Goal: Task Accomplishment & Management: Manage account settings

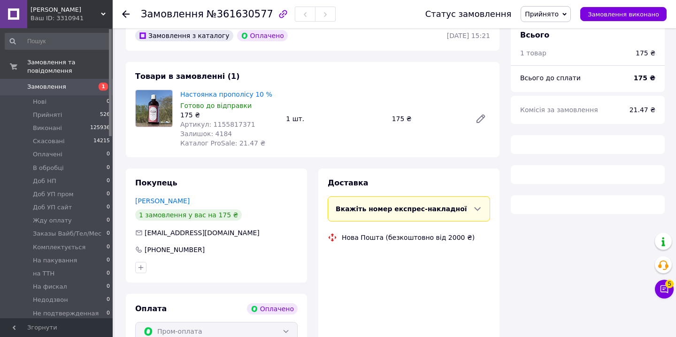
scroll to position [92, 0]
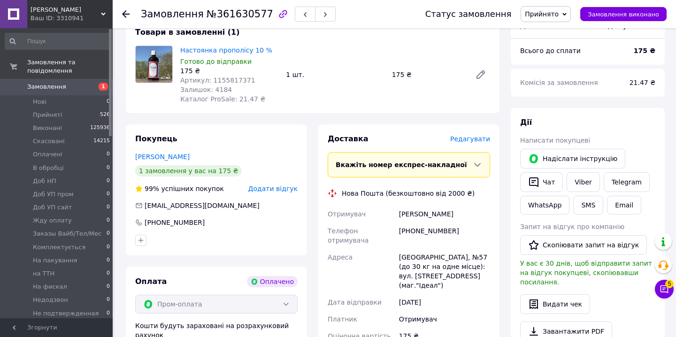
click at [469, 136] on span "Редагувати" at bounding box center [470, 139] width 40 height 8
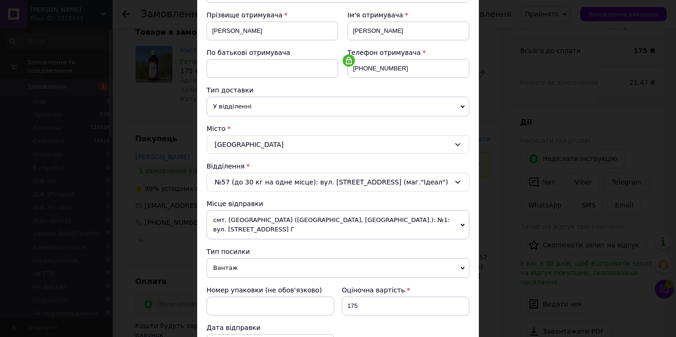
scroll to position [305, 0]
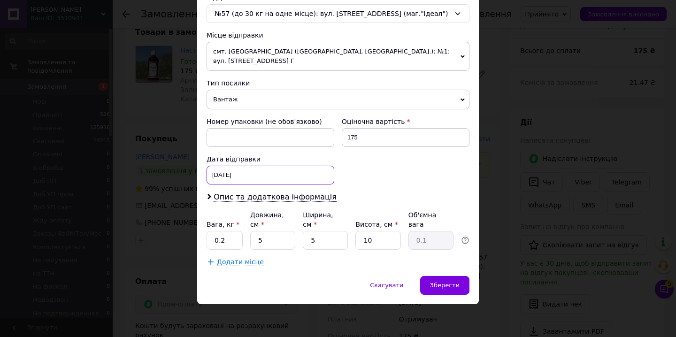
click at [232, 177] on div "[DATE] < 2025 > < Сентябрь > Пн Вт Ср Чт Пт Сб Вс 1 2 3 4 5 6 7 8 9 10 11 12 13…" at bounding box center [270, 175] width 128 height 19
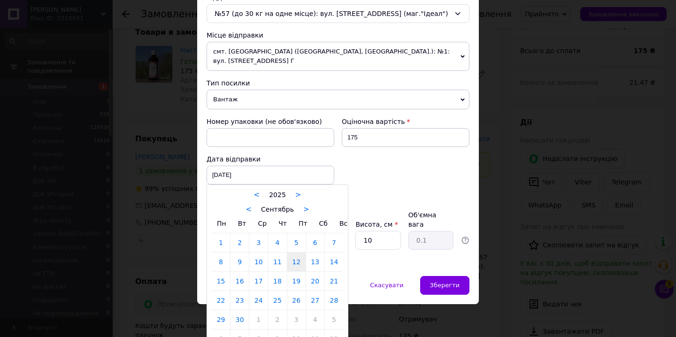
click at [314, 260] on link "13" at bounding box center [315, 261] width 18 height 19
type input "[DATE]"
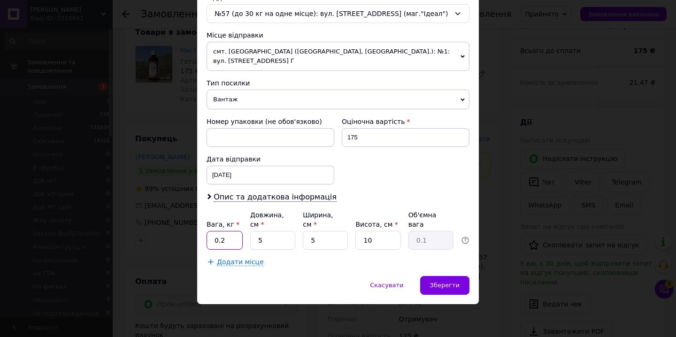
click at [223, 245] on input "0.2" at bounding box center [224, 240] width 36 height 19
type input "0.4"
drag, startPoint x: 364, startPoint y: 241, endPoint x: 342, endPoint y: 239, distance: 22.6
click at [342, 239] on div "Вага, кг * 0.4 Довжина, см * 5 Ширина, см * 5 Висота, см * 10 Об'ємна вага 0.1" at bounding box center [337, 229] width 263 height 39
type input "12"
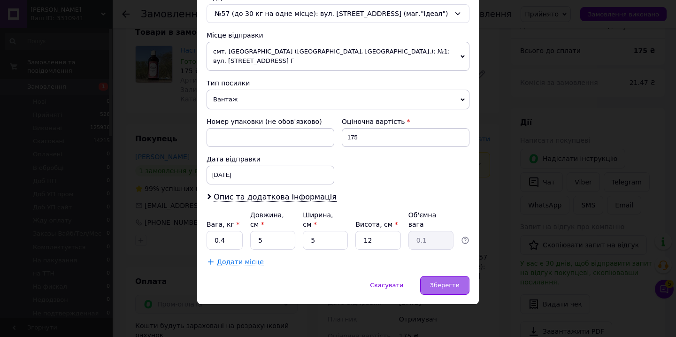
drag, startPoint x: 442, startPoint y: 277, endPoint x: 422, endPoint y: 260, distance: 26.0
click at [442, 277] on div "Зберегти" at bounding box center [444, 285] width 49 height 19
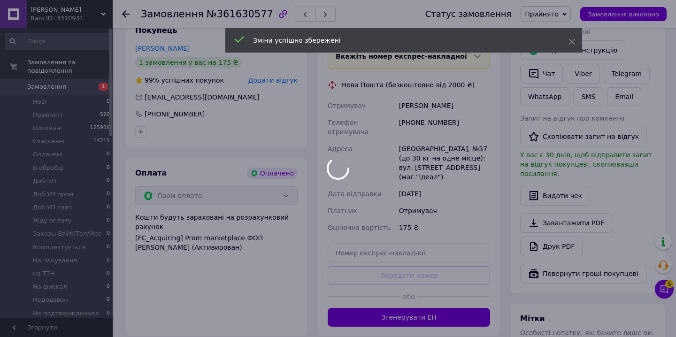
scroll to position [223, 0]
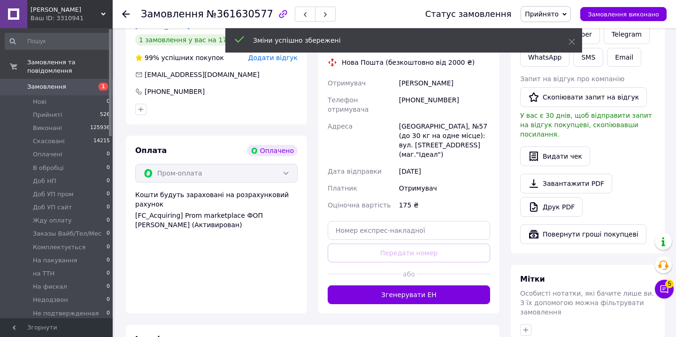
drag, startPoint x: 404, startPoint y: 278, endPoint x: 429, endPoint y: 251, distance: 36.9
click at [404, 285] on button "Згенерувати ЕН" at bounding box center [409, 294] width 162 height 19
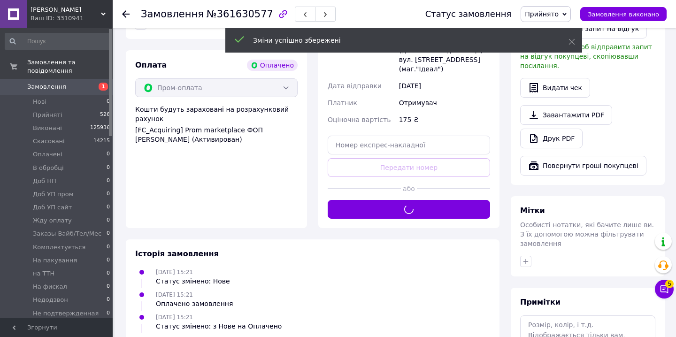
scroll to position [333, 0]
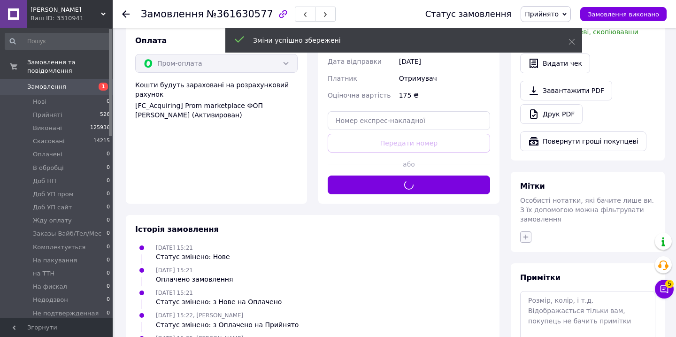
click at [525, 235] on icon "button" at bounding box center [525, 237] width 5 height 5
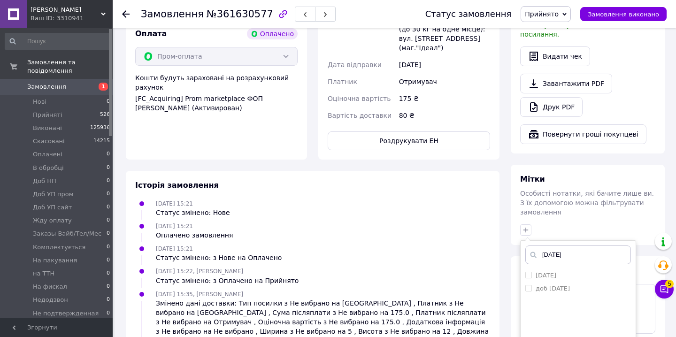
scroll to position [372, 0]
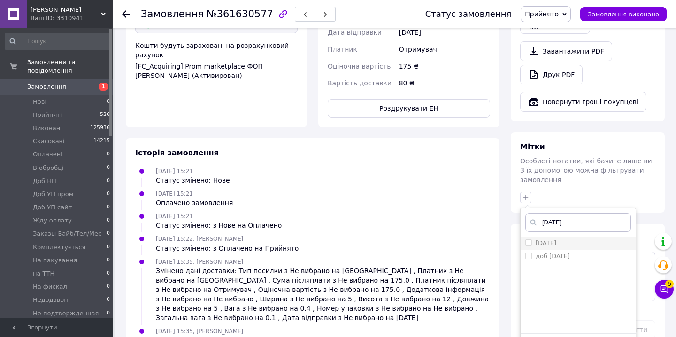
type input "[DATE]"
click at [529, 239] on label "[DATE]" at bounding box center [540, 243] width 31 height 8
click at [529, 239] on input "[DATE]" at bounding box center [528, 242] width 6 height 6
click at [524, 237] on li "[DATE]" at bounding box center [577, 243] width 115 height 13
checkbox input "true"
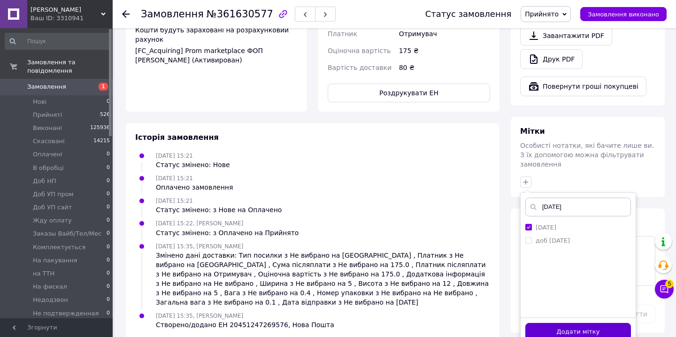
click at [534, 323] on button "Додати мітку" at bounding box center [578, 332] width 106 height 18
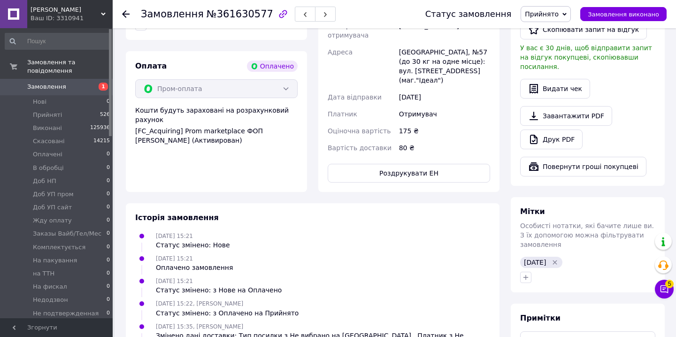
scroll to position [279, 0]
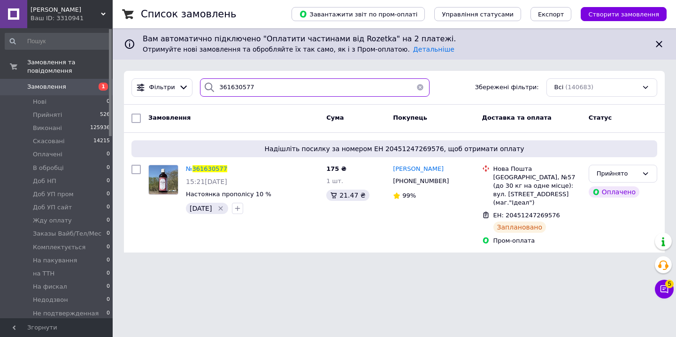
drag, startPoint x: 258, startPoint y: 91, endPoint x: 191, endPoint y: 82, distance: 66.8
click at [193, 82] on div "Фільтри 361630577 Збережені фільтри: Всі (140683)" at bounding box center [394, 87] width 533 height 18
paste input "00540"
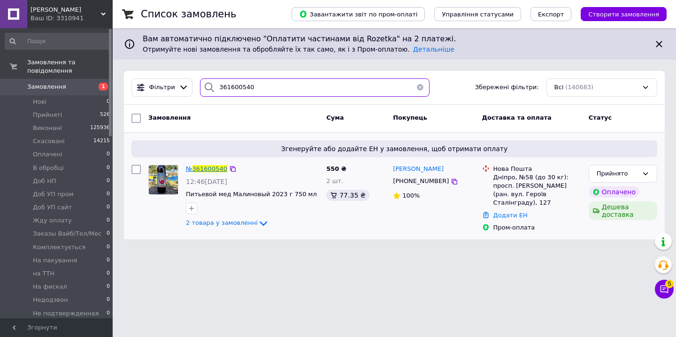
type input "361600540"
click at [209, 168] on span "361600540" at bounding box center [209, 168] width 35 height 7
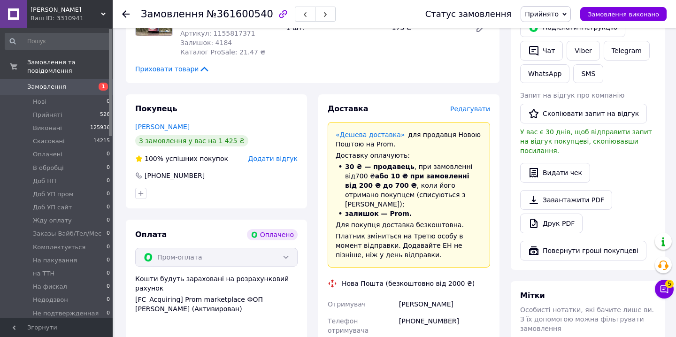
scroll to position [234, 0]
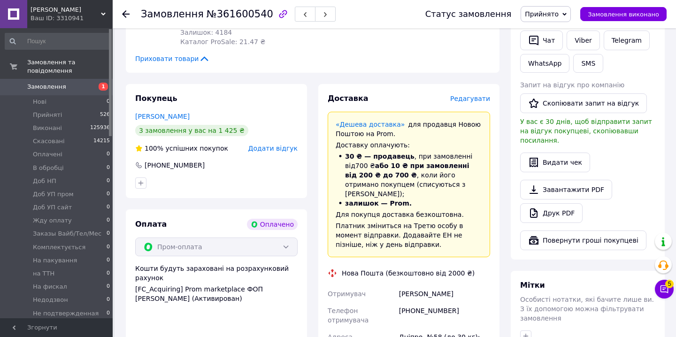
click at [471, 98] on span "Редагувати" at bounding box center [470, 99] width 40 height 8
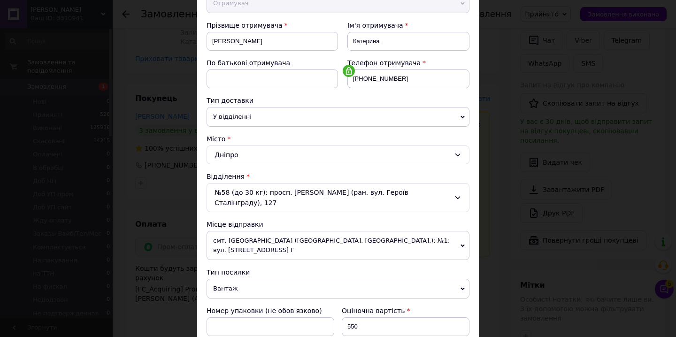
scroll to position [315, 0]
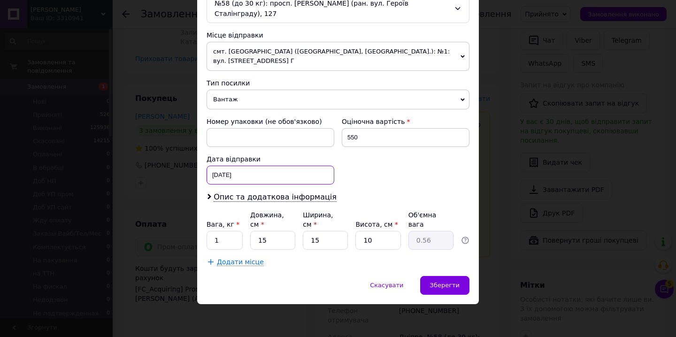
click at [225, 176] on div "[DATE] < 2025 > < Сентябрь > Пн Вт Ср Чт Пт Сб Вс 1 2 3 4 5 6 7 8 9 10 11 12 13…" at bounding box center [270, 175] width 128 height 19
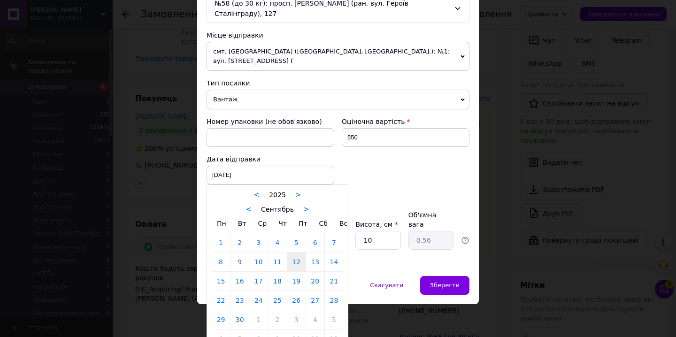
drag, startPoint x: 313, startPoint y: 268, endPoint x: 296, endPoint y: 261, distance: 18.7
click at [313, 268] on link "13" at bounding box center [315, 261] width 18 height 19
type input "[DATE]"
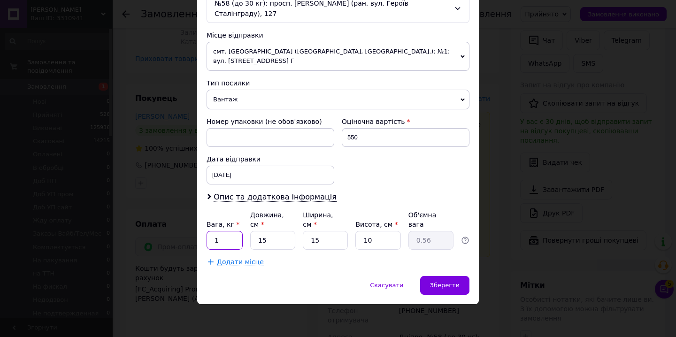
click at [228, 242] on input "1" at bounding box center [224, 240] width 36 height 19
type input "16"
click at [231, 243] on input "16" at bounding box center [224, 240] width 36 height 19
type input "1.6"
type input "2"
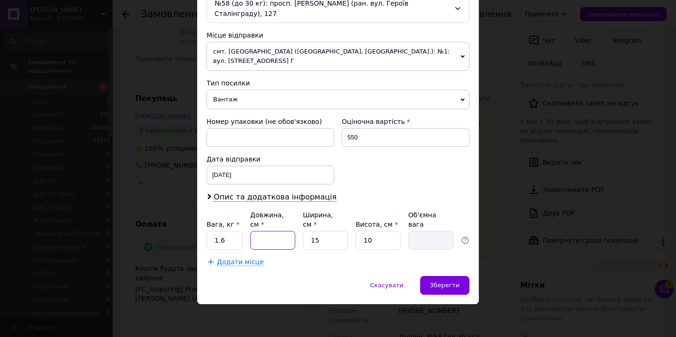
type input "0.1"
type input "27"
type input "1.01"
type input "27"
type input "1"
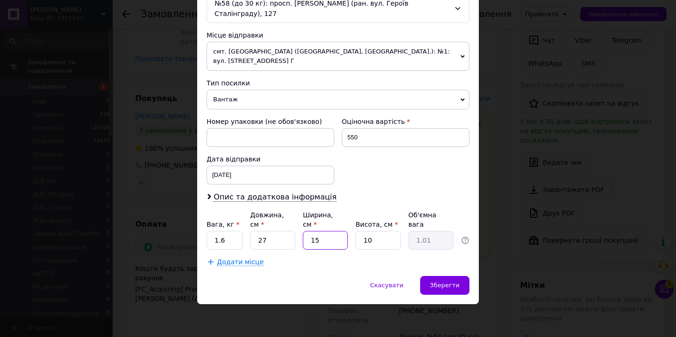
type input "0.1"
type input "14"
type input "0.95"
type input "14"
type input "1"
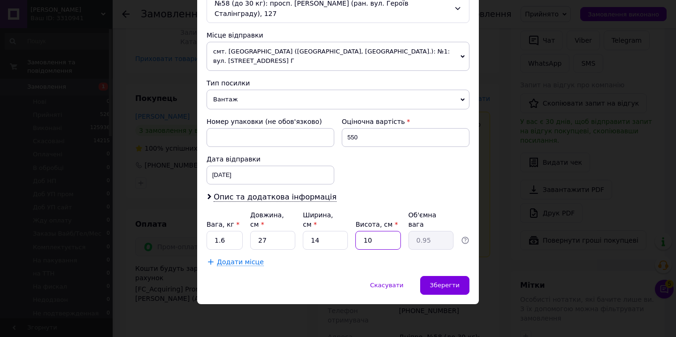
type input "0.1"
type input "15"
type input "1.42"
type input "15"
click at [442, 286] on span "Зберегти" at bounding box center [445, 285] width 30 height 7
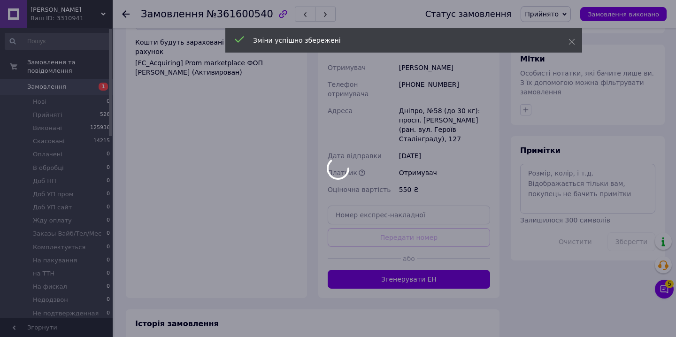
scroll to position [468, 0]
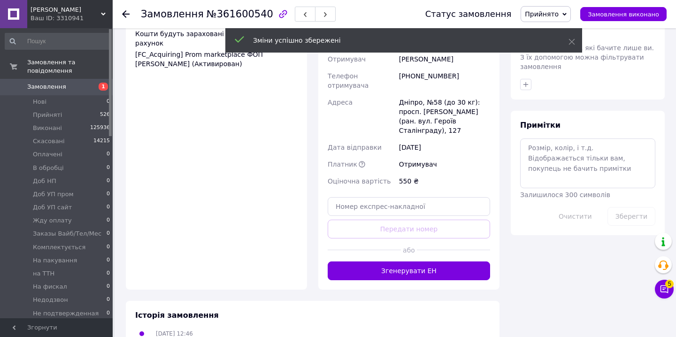
click at [419, 261] on button "Згенерувати ЕН" at bounding box center [409, 270] width 162 height 19
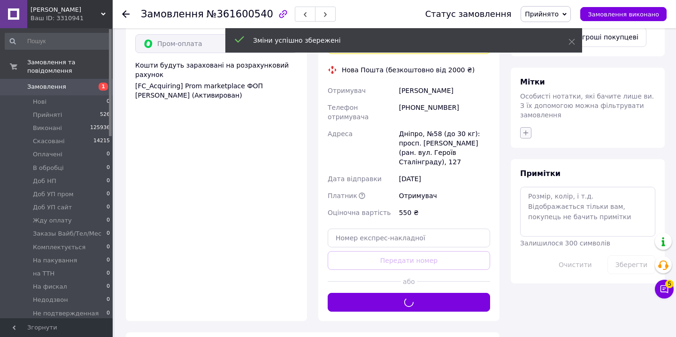
scroll to position [399, 0]
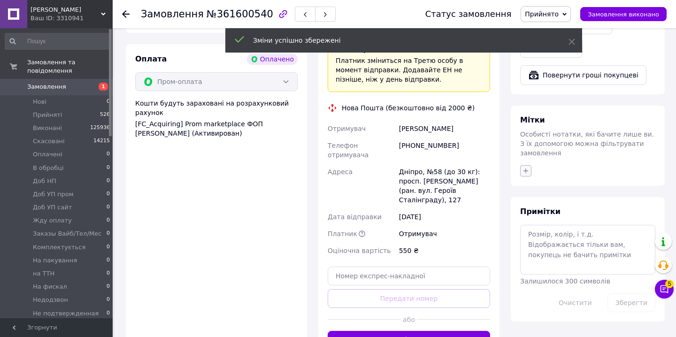
click at [526, 167] on icon "button" at bounding box center [526, 171] width 8 height 8
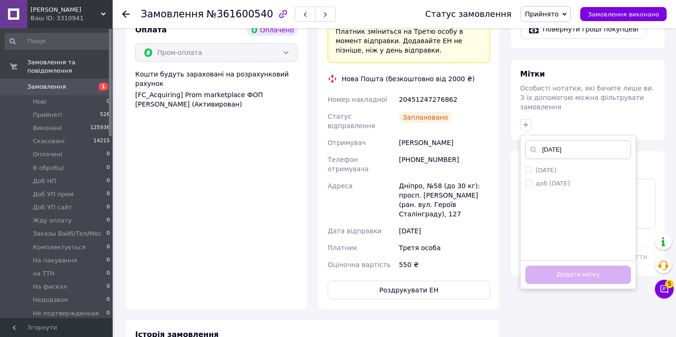
scroll to position [432, 0]
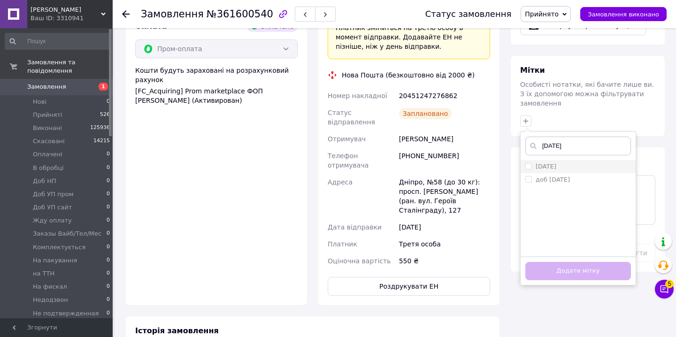
type input "[DATE]"
click at [529, 163] on input "[DATE]" at bounding box center [528, 166] width 6 height 6
checkbox input "true"
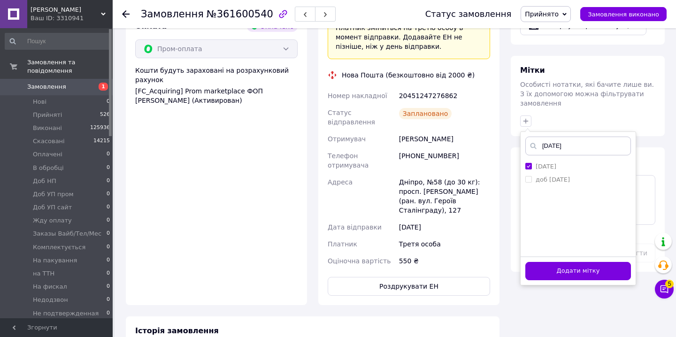
drag, startPoint x: 559, startPoint y: 265, endPoint x: 513, endPoint y: 121, distance: 151.1
click at [559, 265] on button "Додати мітку" at bounding box center [578, 271] width 106 height 18
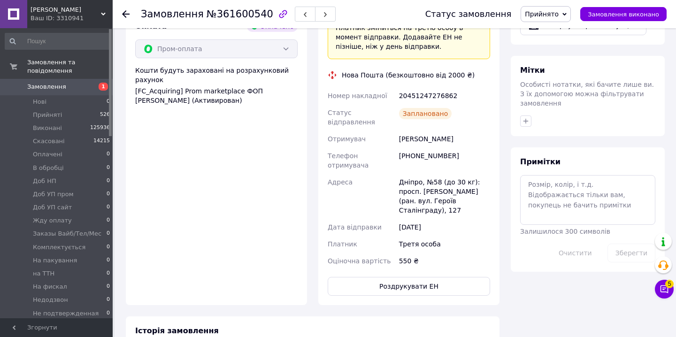
scroll to position [364, 0]
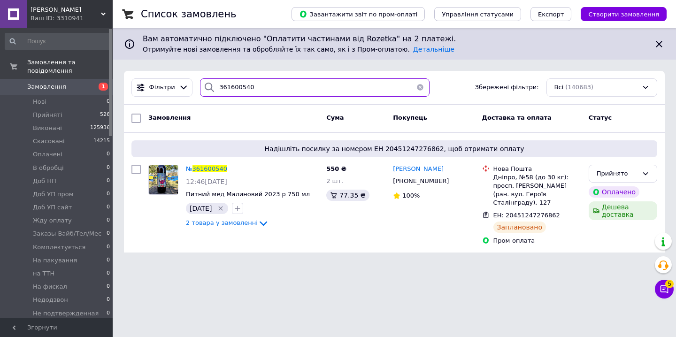
drag, startPoint x: 251, startPoint y: 87, endPoint x: 196, endPoint y: 85, distance: 55.4
click at [200, 85] on div "361600540" at bounding box center [314, 87] width 229 height 18
paste input "593621"
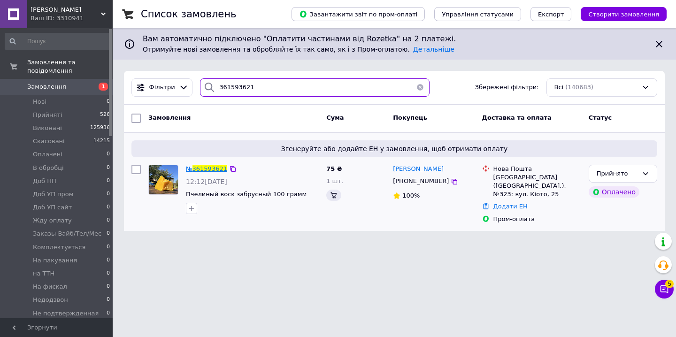
type input "361593621"
click at [201, 170] on span "361593621" at bounding box center [209, 168] width 35 height 7
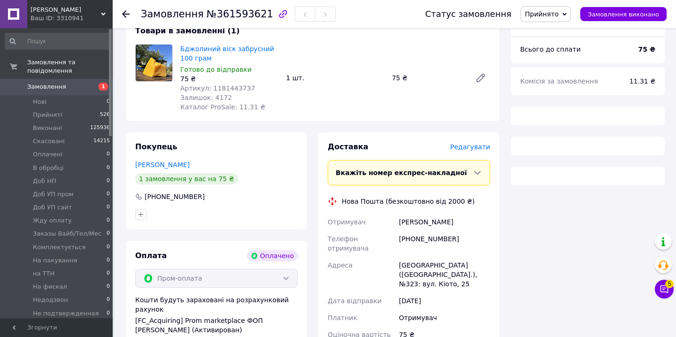
scroll to position [99, 0]
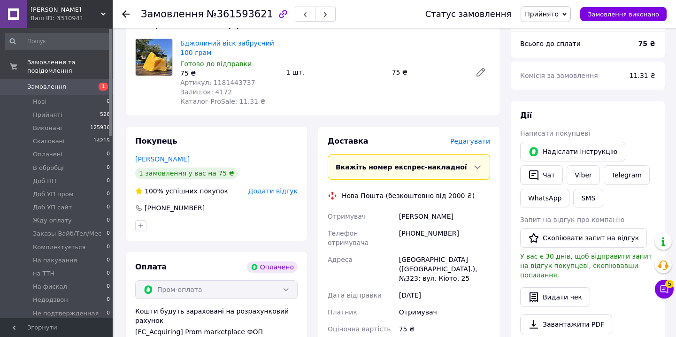
click at [458, 146] on div "Доставка Редагувати" at bounding box center [409, 141] width 162 height 11
click at [458, 142] on span "Редагувати" at bounding box center [470, 142] width 40 height 8
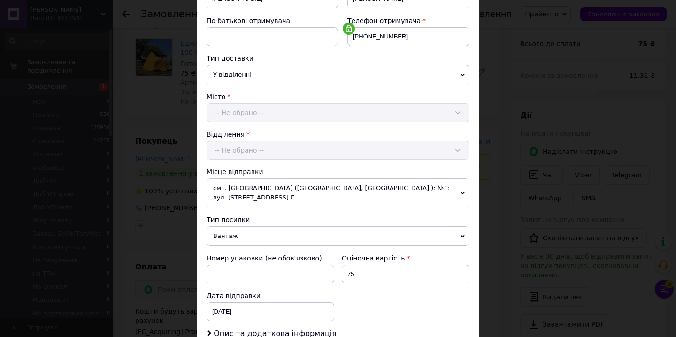
scroll to position [305, 0]
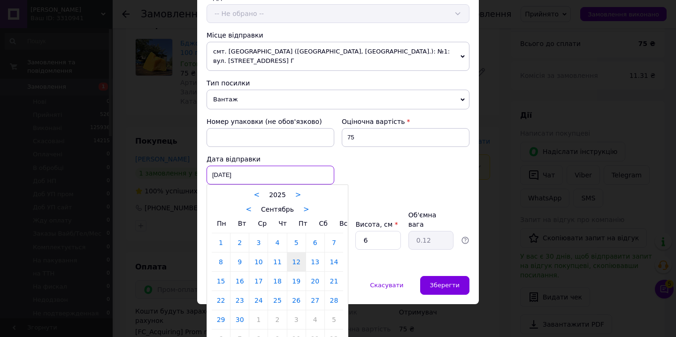
drag, startPoint x: 224, startPoint y: 168, endPoint x: 240, endPoint y: 186, distance: 24.6
click at [224, 168] on div "[DATE] < 2025 > < Сентябрь > Пн Вт Ср Чт Пт Сб Вс 1 2 3 4 5 6 7 8 9 10 11 12 13…" at bounding box center [270, 175] width 128 height 19
click at [313, 262] on link "13" at bounding box center [315, 261] width 18 height 19
type input "[DATE]"
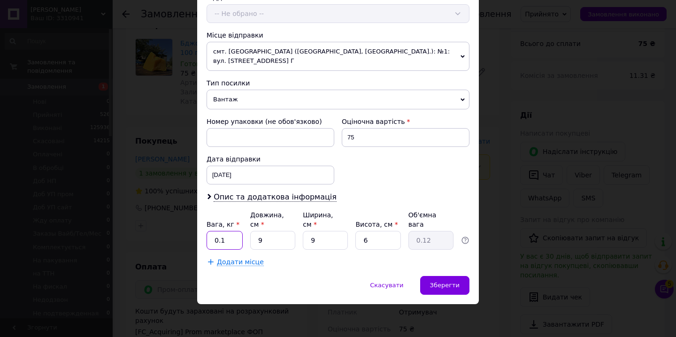
click at [225, 241] on input "0.1" at bounding box center [224, 240] width 36 height 19
type input "0.3"
drag, startPoint x: 356, startPoint y: 241, endPoint x: 349, endPoint y: 240, distance: 7.1
click at [350, 240] on div "Вага, кг * 0.3 Довжина, см * 9 Ширина, см * 9 Висота, см * 6 Об'ємна вага 0.12" at bounding box center [337, 229] width 263 height 39
type input "1"
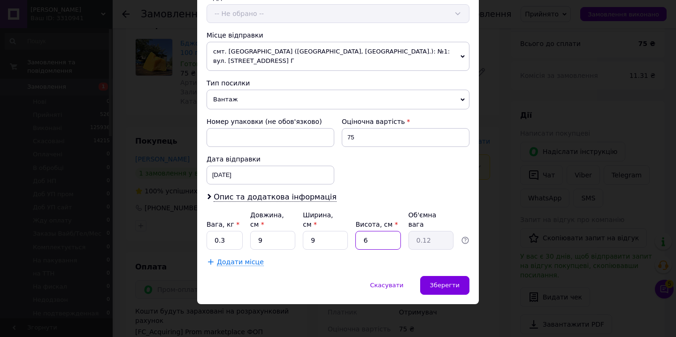
type input "0.1"
type input "12"
type input "0.24"
type input "12"
click at [435, 284] on span "Зберегти" at bounding box center [445, 285] width 30 height 7
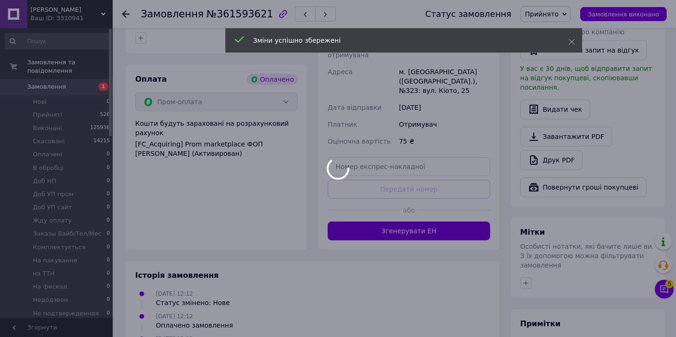
scroll to position [247, 0]
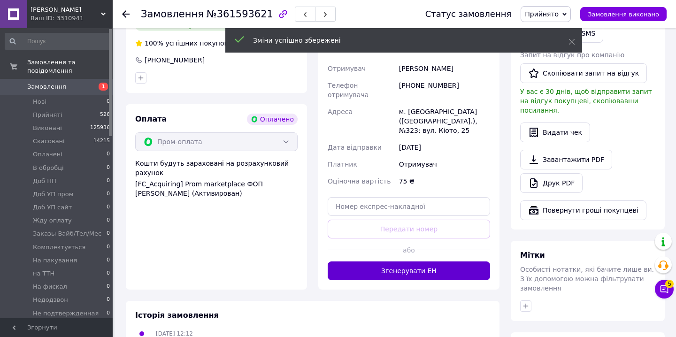
click at [418, 261] on button "Згенерувати ЕН" at bounding box center [409, 270] width 162 height 19
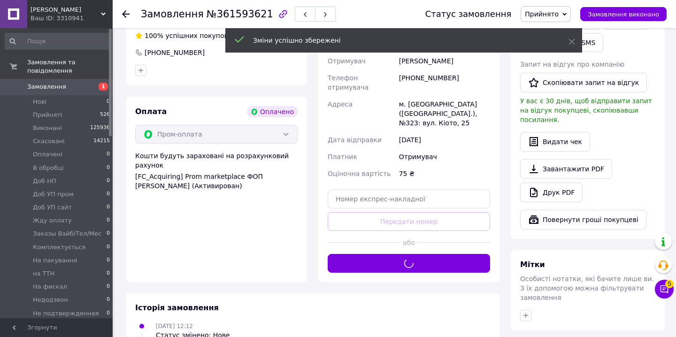
scroll to position [369, 0]
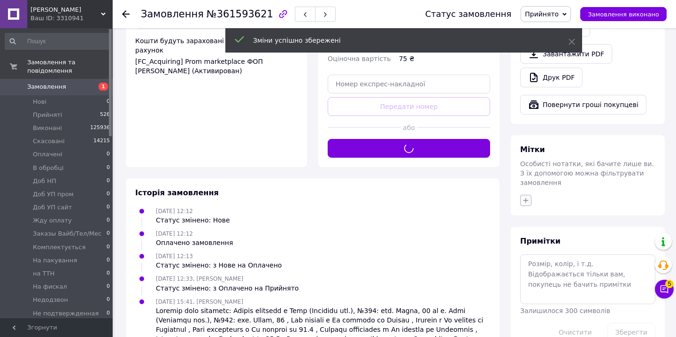
click at [527, 197] on icon "button" at bounding box center [526, 201] width 8 height 8
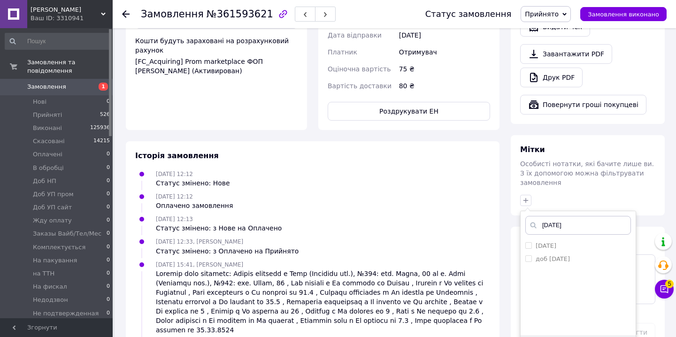
scroll to position [388, 0]
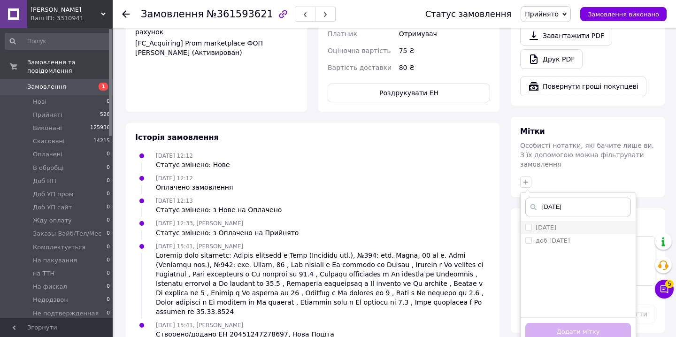
type input "[DATE]"
click at [524, 221] on li "[DATE]" at bounding box center [577, 227] width 115 height 13
checkbox input "true"
click at [556, 323] on button "Додати мітку" at bounding box center [578, 332] width 106 height 18
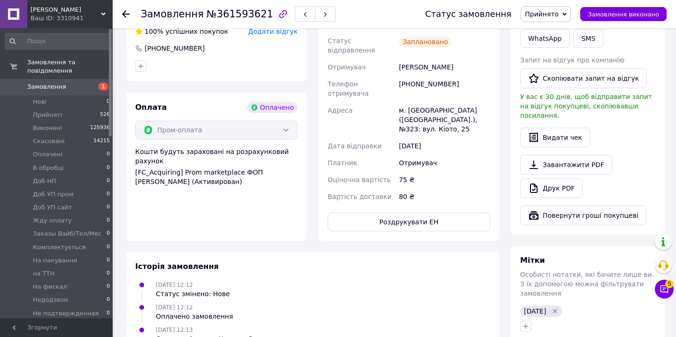
scroll to position [294, 0]
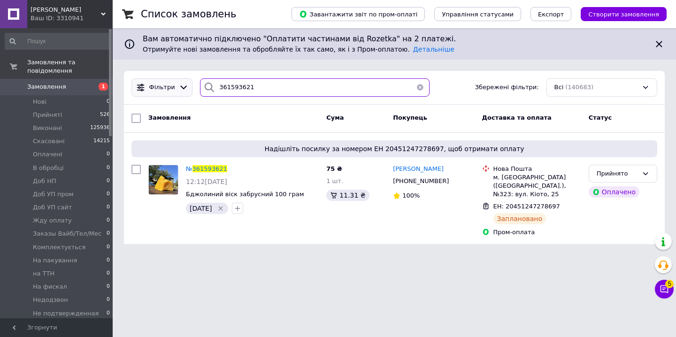
drag, startPoint x: 258, startPoint y: 86, endPoint x: 185, endPoint y: 84, distance: 73.2
click at [185, 84] on div "Фільтри 361593621 Збережені фільтри: Всі (140683)" at bounding box center [394, 87] width 533 height 18
paste input "0773"
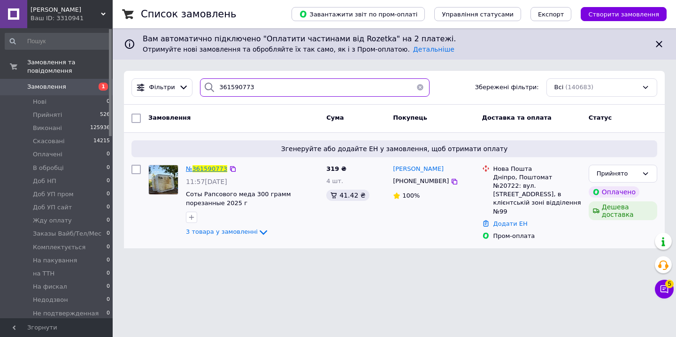
type input "361590773"
click at [202, 169] on span "361590773" at bounding box center [209, 168] width 35 height 7
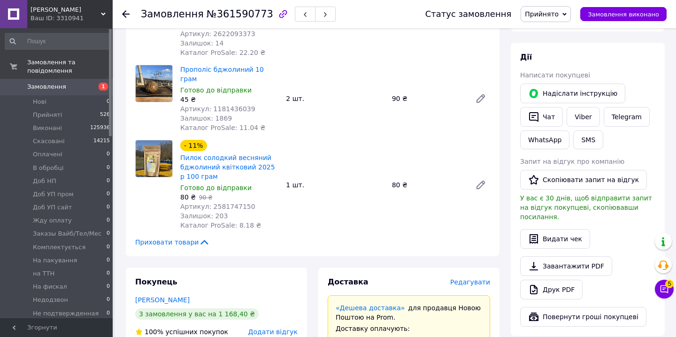
scroll to position [296, 0]
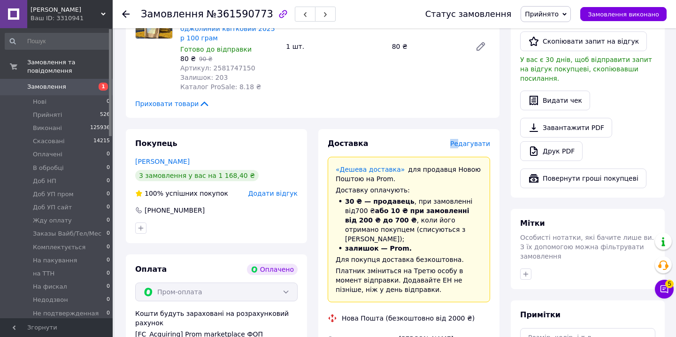
click at [461, 139] on div "Редагувати" at bounding box center [470, 143] width 40 height 9
click at [455, 140] on span "Редагувати" at bounding box center [470, 144] width 40 height 8
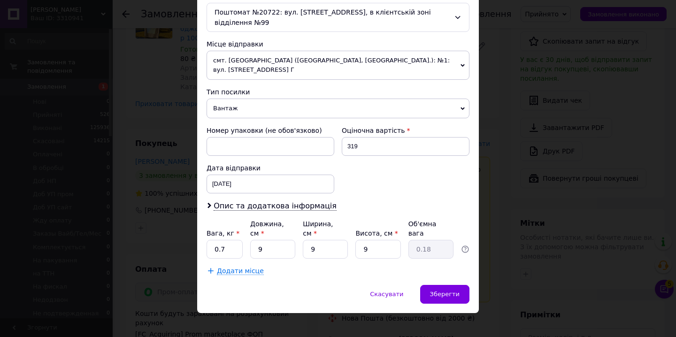
scroll to position [315, 0]
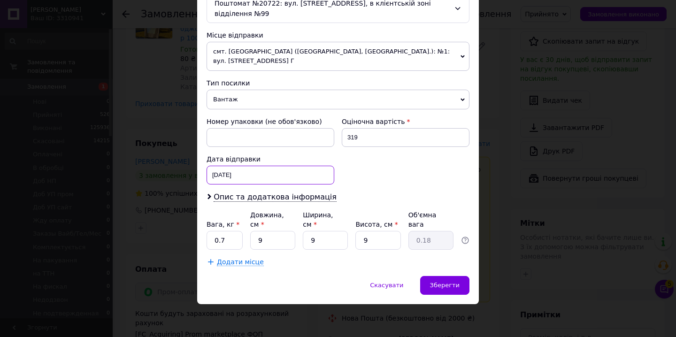
click at [235, 178] on div "[DATE] < 2025 > < Сентябрь > Пн Вт Ср Чт Пт Сб Вс 1 2 3 4 5 6 7 8 9 10 11 12 13…" at bounding box center [270, 175] width 128 height 19
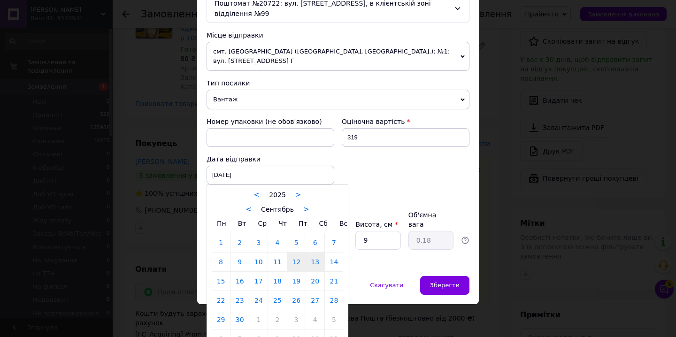
drag, startPoint x: 318, startPoint y: 266, endPoint x: 306, endPoint y: 264, distance: 12.8
click at [318, 266] on link "13" at bounding box center [315, 261] width 18 height 19
type input "[DATE]"
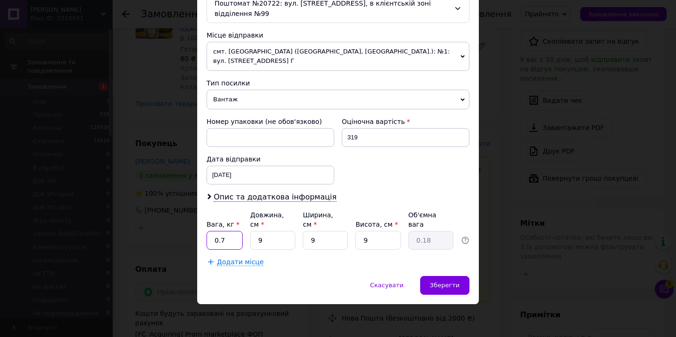
click at [237, 248] on input "0.7" at bounding box center [224, 240] width 36 height 19
type input "0.6"
type input "1"
type input "0.1"
type input "15"
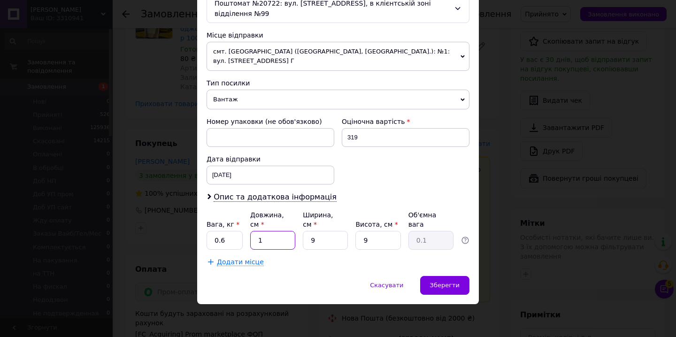
type input "0.3"
type input "15"
type input "1"
type input "0.1"
type input "15"
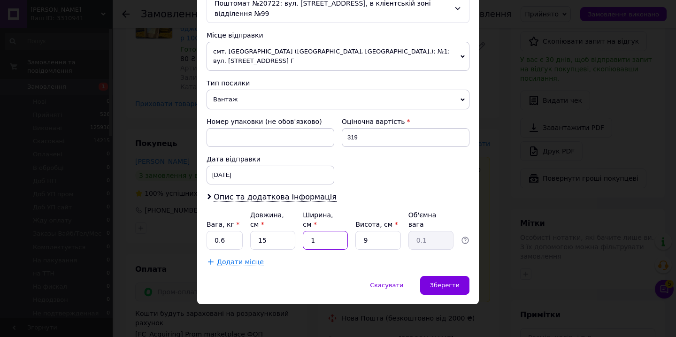
type input "0.51"
type input "15"
type input "1"
type input "0.1"
type input "10"
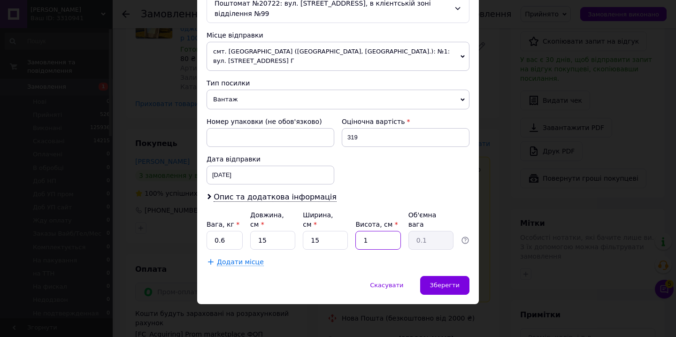
type input "0.56"
type input "10"
click at [433, 280] on div "Зберегти" at bounding box center [444, 285] width 49 height 19
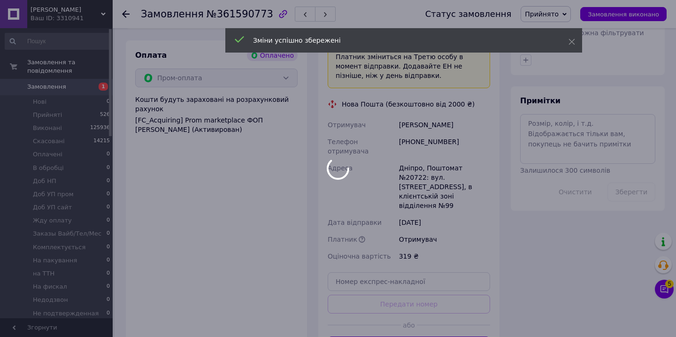
scroll to position [520, 0]
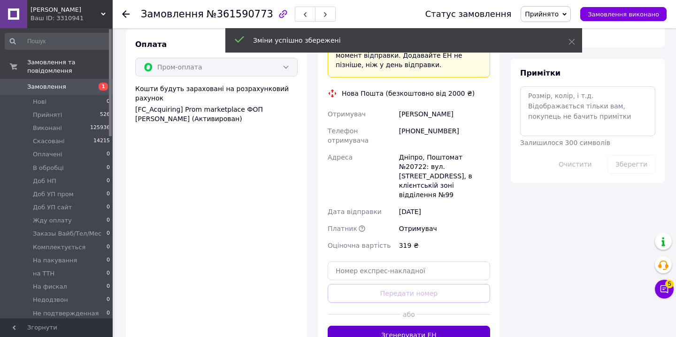
click at [433, 326] on button "Згенерувати ЕН" at bounding box center [409, 335] width 162 height 19
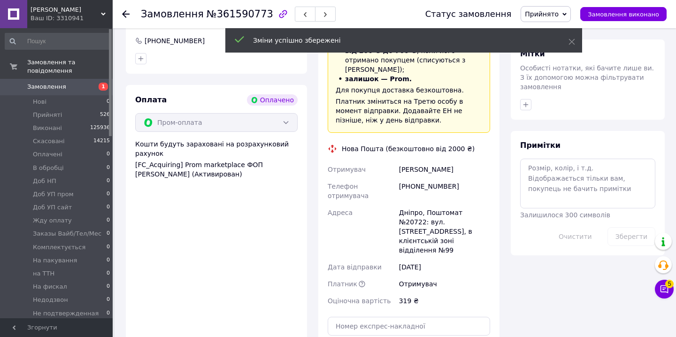
scroll to position [423, 0]
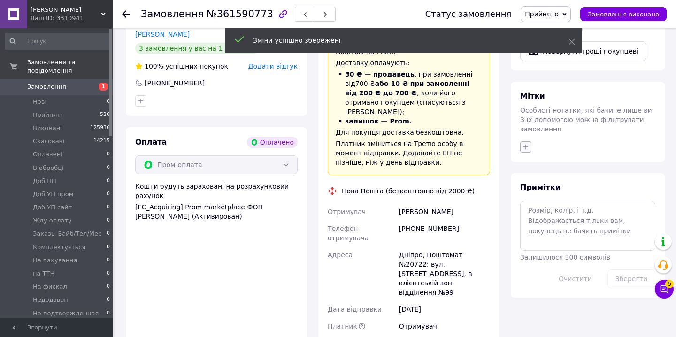
click at [526, 143] on icon "button" at bounding box center [526, 147] width 8 height 8
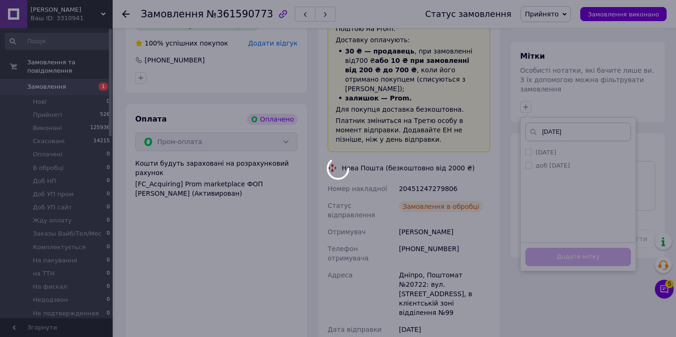
scroll to position [447, 0]
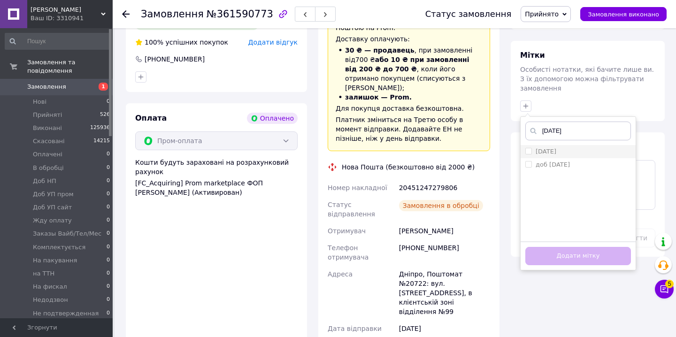
type input "[DATE]"
click at [526, 148] on input "[DATE]" at bounding box center [528, 151] width 6 height 6
checkbox input "true"
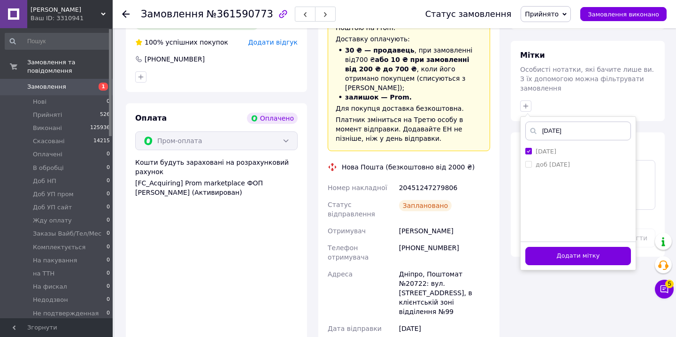
click at [539, 247] on button "Додати мітку" at bounding box center [578, 256] width 106 height 18
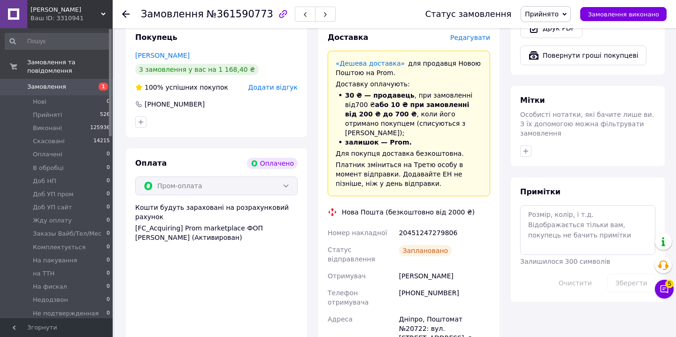
scroll to position [377, 0]
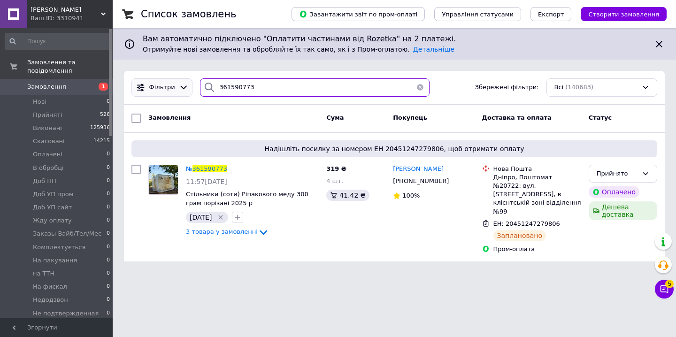
drag, startPoint x: 259, startPoint y: 91, endPoint x: 175, endPoint y: 85, distance: 83.7
click at [177, 85] on div "Фільтри 361590773 Збережені фільтри: Всі (140683)" at bounding box center [394, 87] width 533 height 18
paste input "39970"
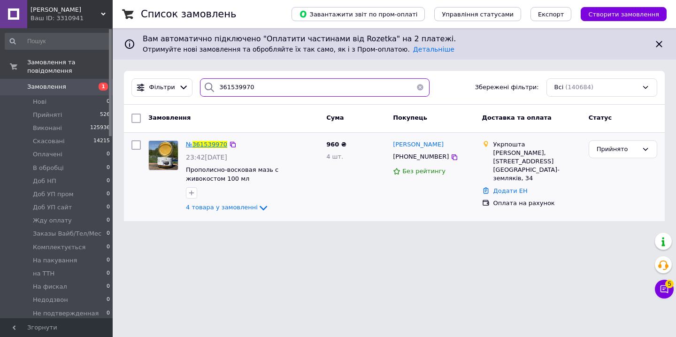
type input "361539970"
click at [200, 144] on span "361539970" at bounding box center [209, 144] width 35 height 7
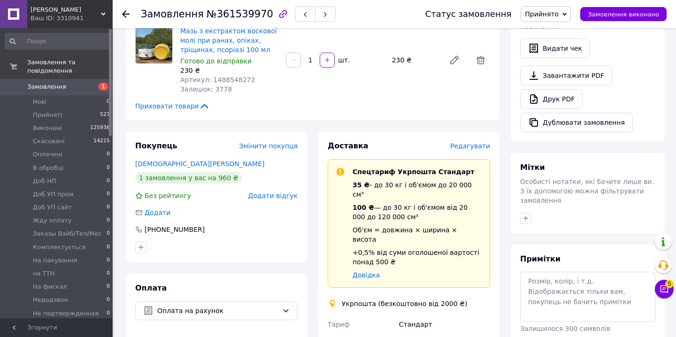
scroll to position [296, 0]
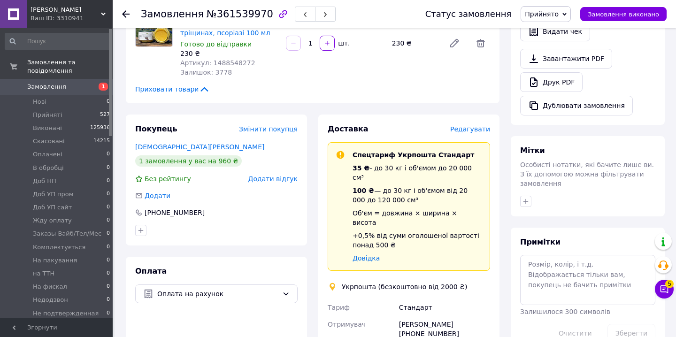
click at [481, 125] on span "Редагувати" at bounding box center [470, 129] width 40 height 8
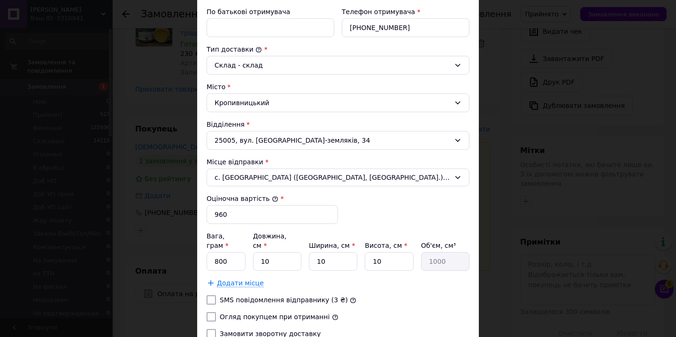
scroll to position [284, 0]
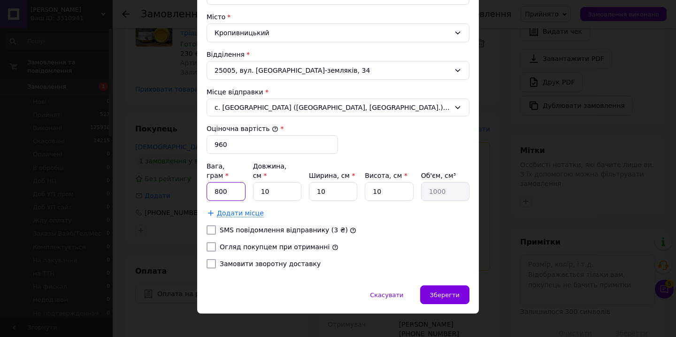
drag, startPoint x: 206, startPoint y: 183, endPoint x: 198, endPoint y: 182, distance: 8.5
click at [199, 183] on div "Спосіб доставки Укрпошта (безкоштовно від 2000 ₴) Тариф * Стандарт Платник * От…" at bounding box center [338, 32] width 282 height 508
type input "950"
type input "1"
type input "100"
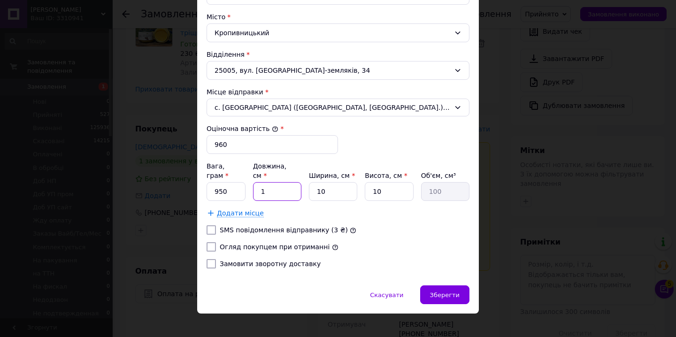
type input "15"
type input "1500"
type input "15"
type input "1"
type input "150"
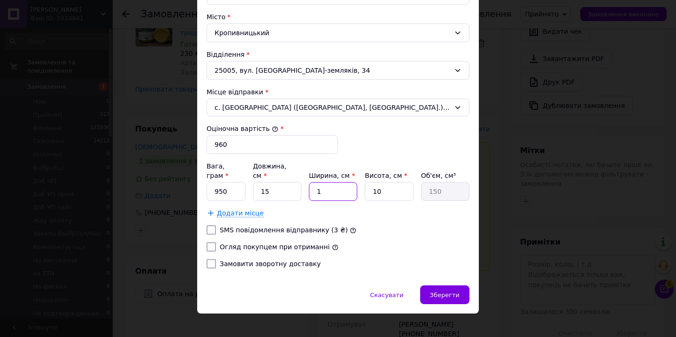
type input "15"
type input "2250"
type input "15"
type input "1"
type input "225"
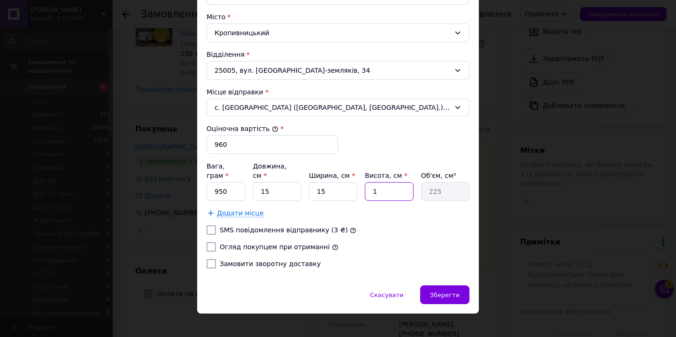
type input "15"
type input "3375"
type input "15"
click at [245, 177] on div "Вага, грам * 950 Довжина, см * 15 Ширина, см * 15 Висота, см * 15 Об'єм, см³ 33…" at bounding box center [337, 180] width 263 height 39
type input "9"
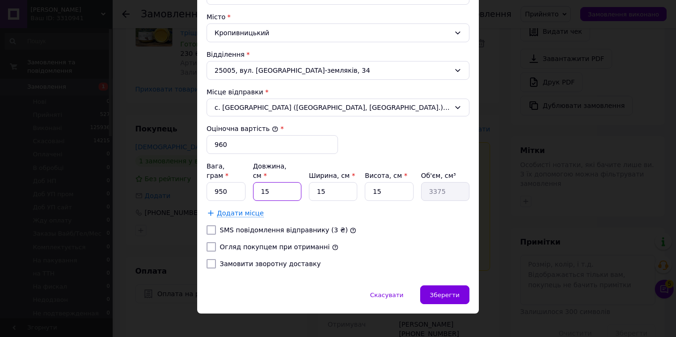
type input "2025"
type input "9"
drag, startPoint x: 332, startPoint y: 184, endPoint x: 311, endPoint y: 181, distance: 21.0
click at [305, 181] on div "Вага, грам * 950 Довжина, см * 9 Ширина, см * 15 Висота, см * 15 Об'єм, см³ 2025" at bounding box center [337, 180] width 263 height 39
type input "9"
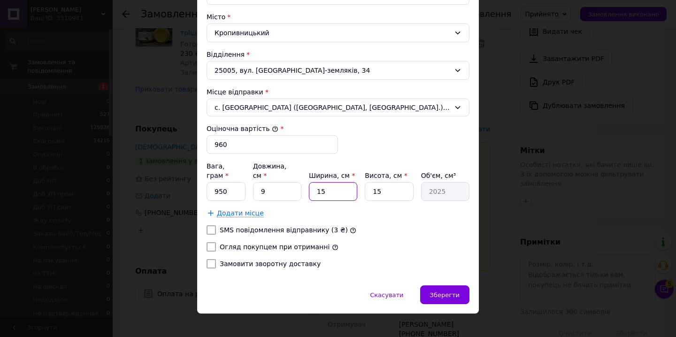
type input "1215"
type input "9"
drag, startPoint x: 389, startPoint y: 183, endPoint x: 350, endPoint y: 182, distance: 38.5
click at [350, 181] on div "Вага, грам * 950 Довжина, см * 9 Ширина, см * 9 Висота, см * 15 Об'єм, см³ 1215" at bounding box center [337, 180] width 263 height 39
type input "1"
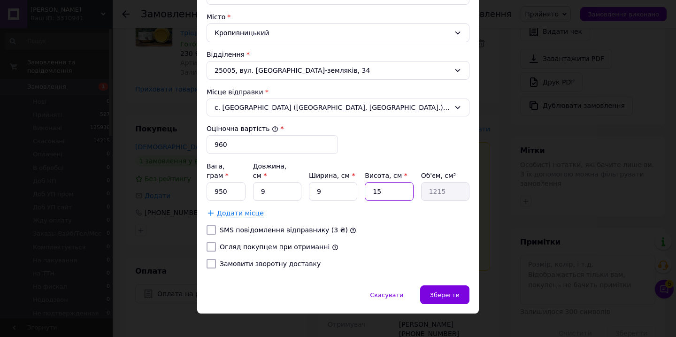
type input "81"
type input "17"
type input "1377"
type input "17"
click at [273, 243] on label "Огляд покупцем при отриманні" at bounding box center [275, 247] width 110 height 8
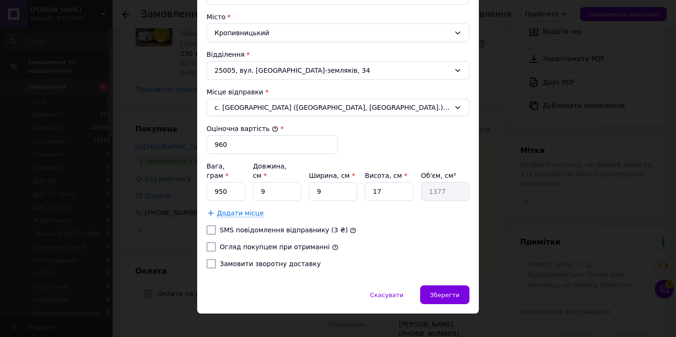
click at [216, 242] on input "Огляд покупцем при отриманні" at bounding box center [210, 246] width 9 height 9
checkbox input "true"
click at [462, 289] on div "Зберегти" at bounding box center [444, 294] width 49 height 19
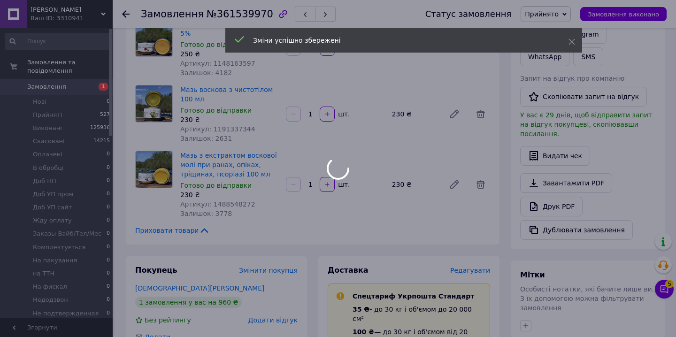
scroll to position [0, 0]
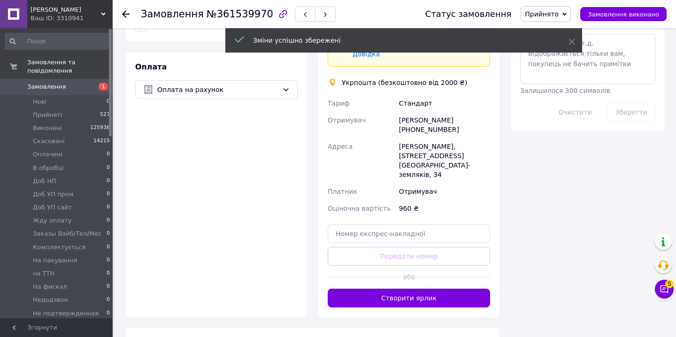
click at [413, 289] on button "Створити ярлик" at bounding box center [409, 298] width 162 height 19
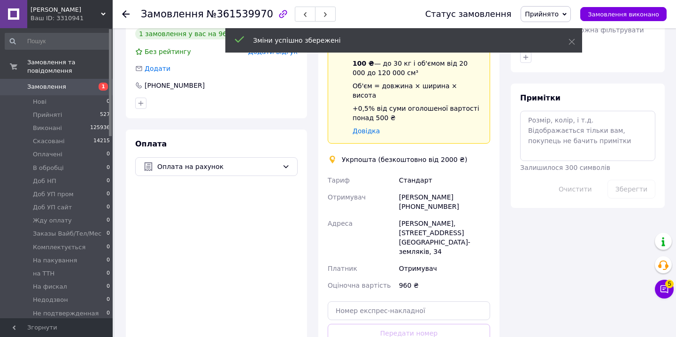
scroll to position [369, 0]
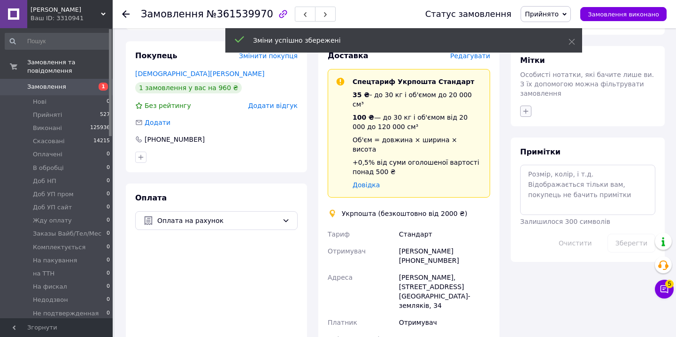
click at [523, 107] on icon "button" at bounding box center [526, 111] width 8 height 8
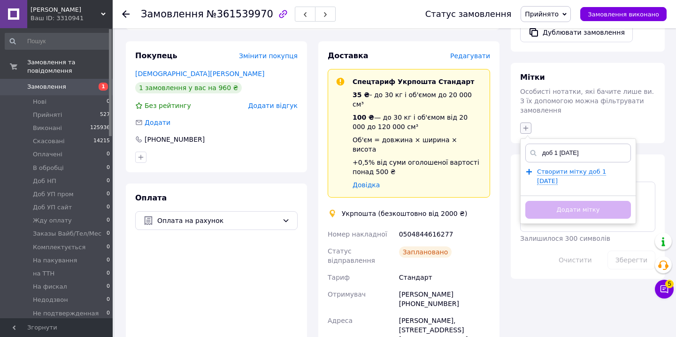
scroll to position [397, 0]
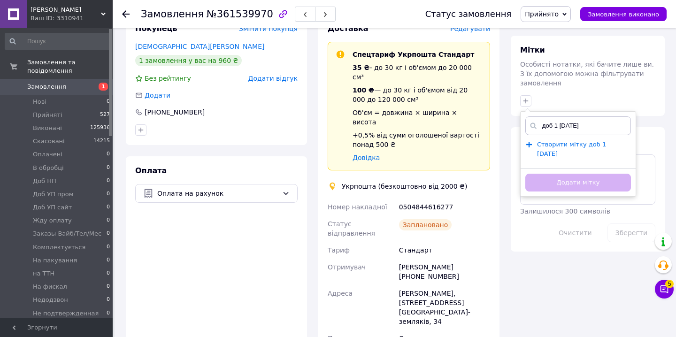
type input "доб 1 [DATE]"
click at [549, 143] on span "Створити мітку доб 1 [DATE]" at bounding box center [571, 149] width 69 height 17
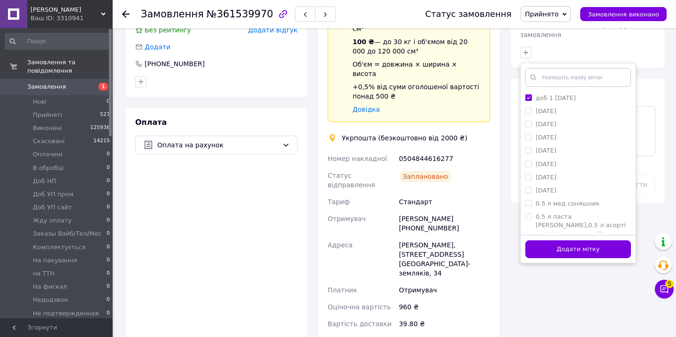
click at [542, 240] on button "Додати мітку" at bounding box center [578, 249] width 106 height 18
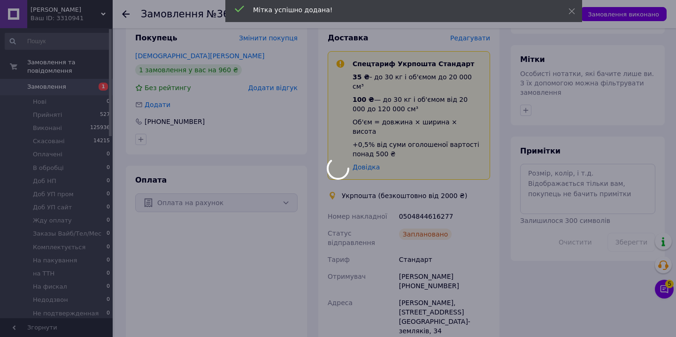
scroll to position [359, 0]
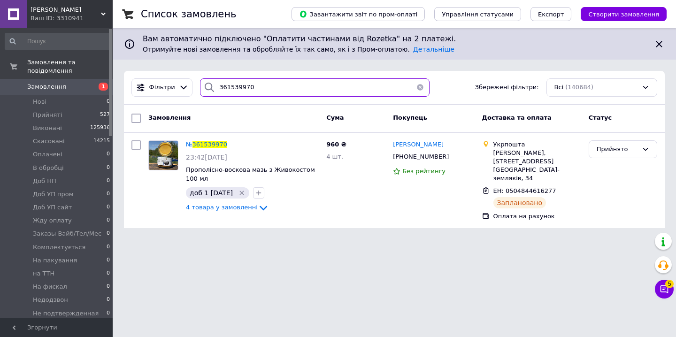
drag, startPoint x: 251, startPoint y: 89, endPoint x: 199, endPoint y: 84, distance: 52.8
click at [200, 84] on div "361539970" at bounding box center [314, 87] width 229 height 18
paste input "326394"
type input "361326394"
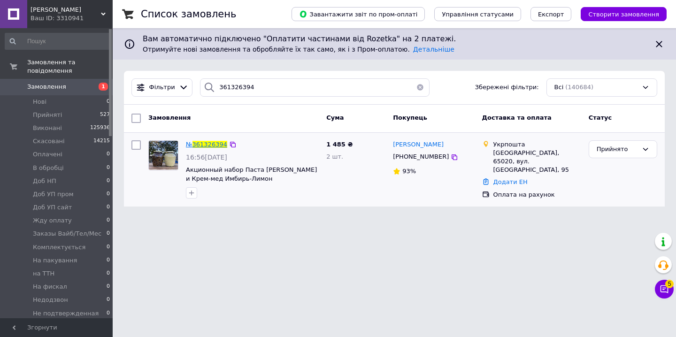
click at [215, 145] on span "361326394" at bounding box center [209, 144] width 35 height 7
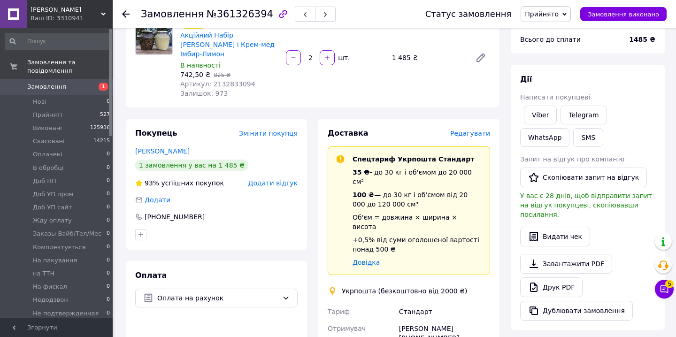
scroll to position [117, 0]
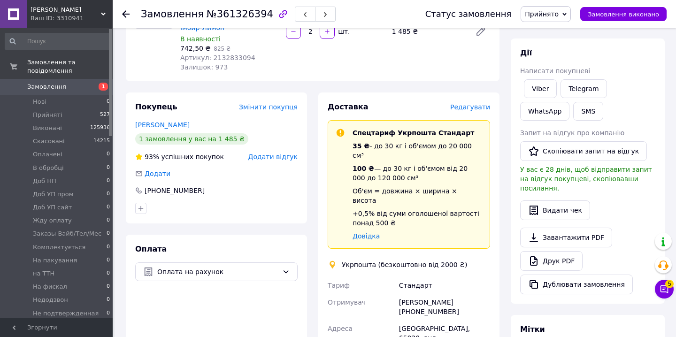
click at [461, 105] on span "Редагувати" at bounding box center [470, 107] width 40 height 8
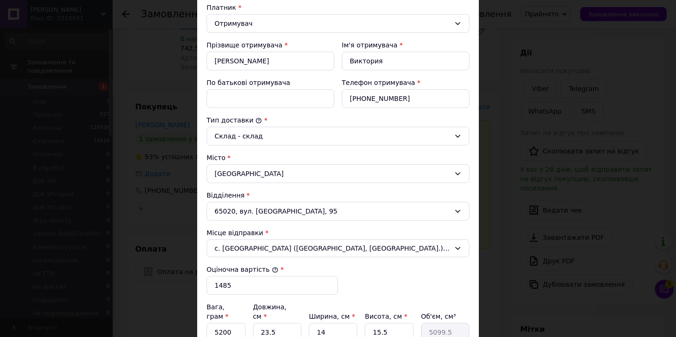
scroll to position [284, 0]
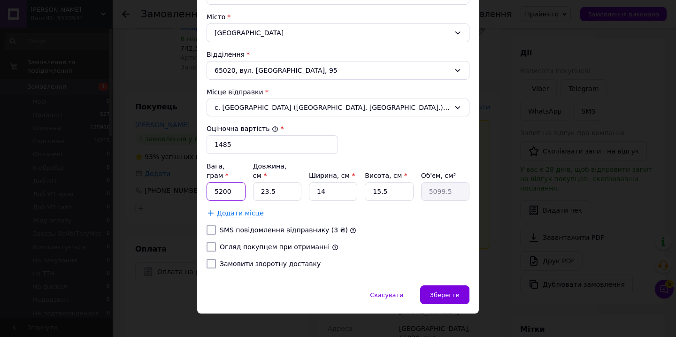
drag, startPoint x: 232, startPoint y: 181, endPoint x: 258, endPoint y: 182, distance: 26.3
click at [211, 182] on input "5200" at bounding box center [225, 191] width 39 height 19
drag, startPoint x: 273, startPoint y: 183, endPoint x: 258, endPoint y: 183, distance: 15.0
click at [260, 183] on input "23.5" at bounding box center [277, 191] width 48 height 19
type input "4"
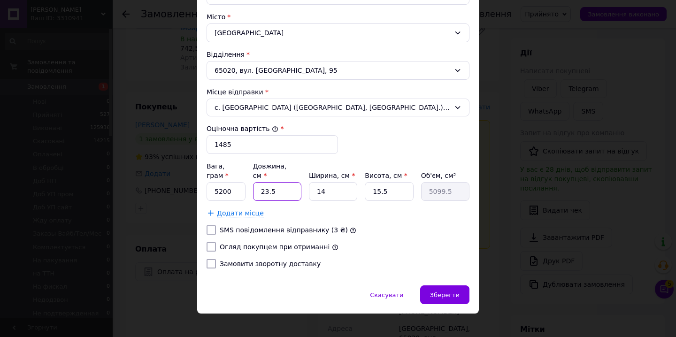
type input "868"
type input "40"
type input "8680"
type input "40"
type input "4"
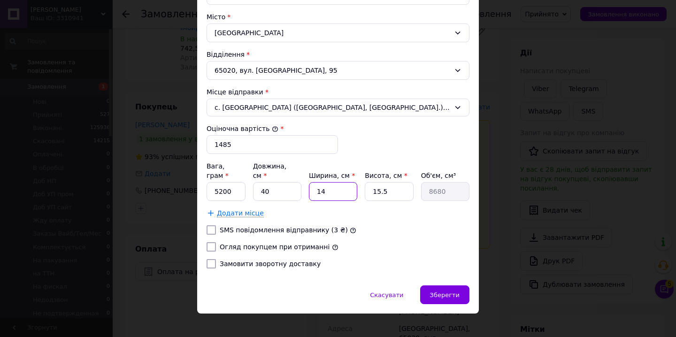
type input "2480"
type input "41"
type input "25420"
type input "41"
type input "1"
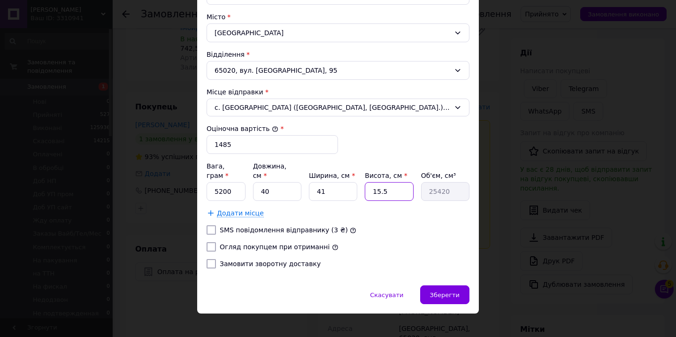
type input "1640"
type input "15"
type input "24600"
type input "15"
drag, startPoint x: 325, startPoint y: 183, endPoint x: 307, endPoint y: 180, distance: 18.5
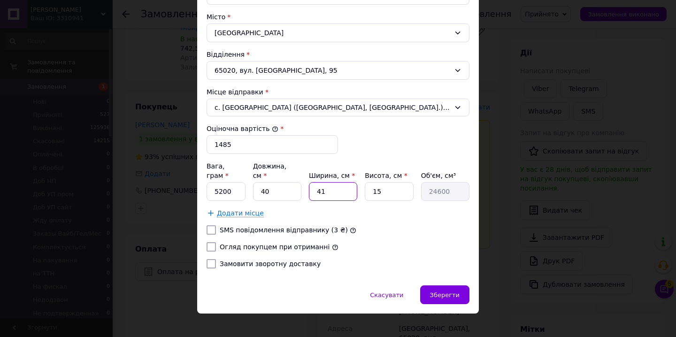
click at [309, 182] on input "41" at bounding box center [333, 191] width 48 height 19
type input "1"
type input "600"
type input "14"
type input "8400"
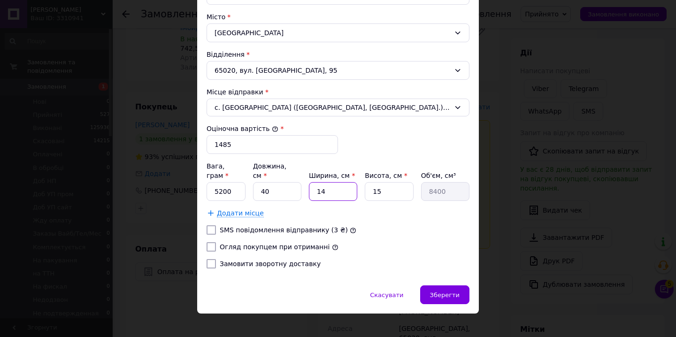
type input "14"
drag, startPoint x: 260, startPoint y: 236, endPoint x: 269, endPoint y: 236, distance: 9.9
click at [260, 243] on label "Огляд покупцем при отриманні" at bounding box center [275, 247] width 110 height 8
click at [216, 242] on input "Огляд покупцем при отриманні" at bounding box center [210, 246] width 9 height 9
checkbox input "true"
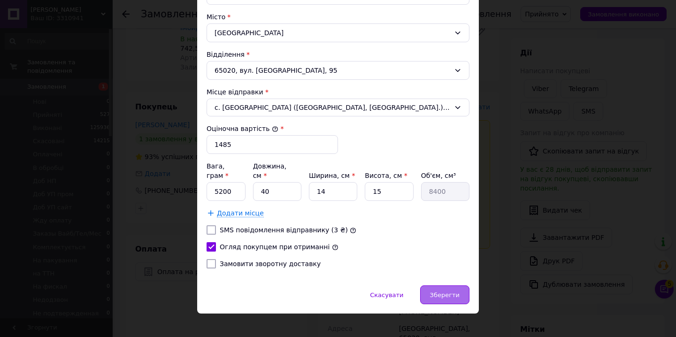
click at [438, 290] on div "Зберегти" at bounding box center [444, 294] width 49 height 19
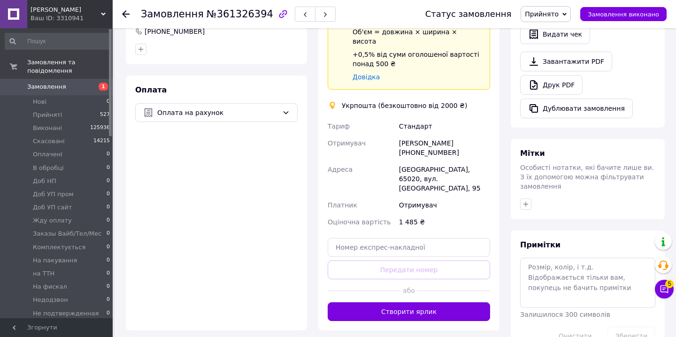
scroll to position [282, 0]
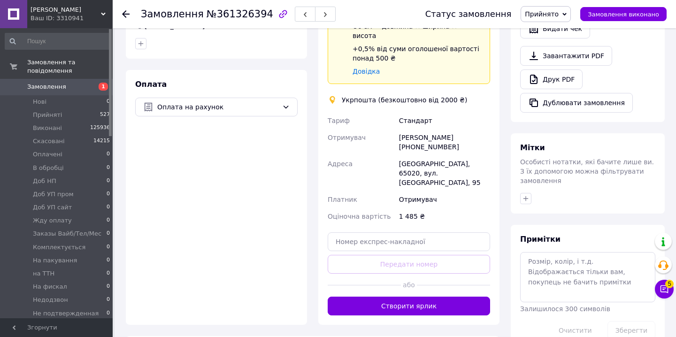
click at [416, 297] on button "Створити ярлик" at bounding box center [409, 306] width 162 height 19
click at [532, 192] on div at bounding box center [587, 198] width 139 height 15
click at [529, 193] on button "button" at bounding box center [525, 198] width 11 height 11
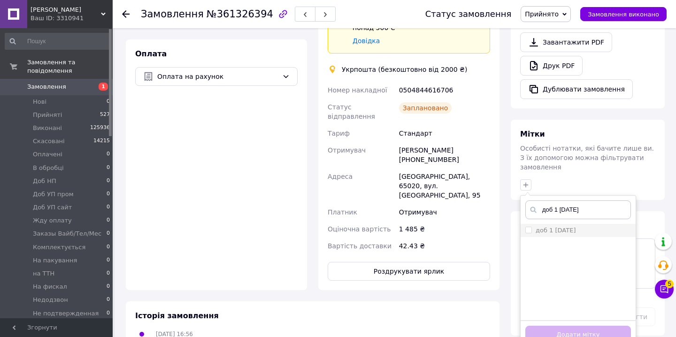
scroll to position [328, 0]
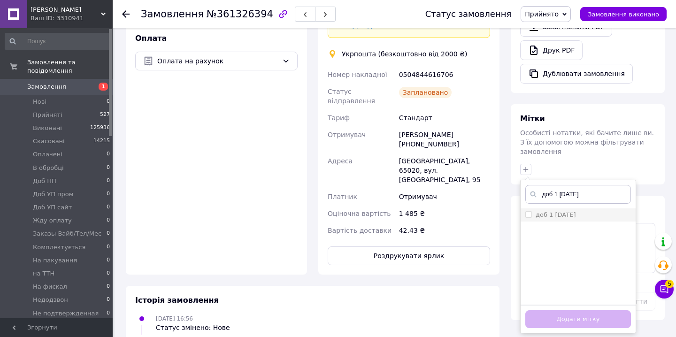
type input "доб 1 [DATE]"
click at [527, 211] on input "доб 1 [DATE]" at bounding box center [528, 214] width 6 height 6
checkbox input "true"
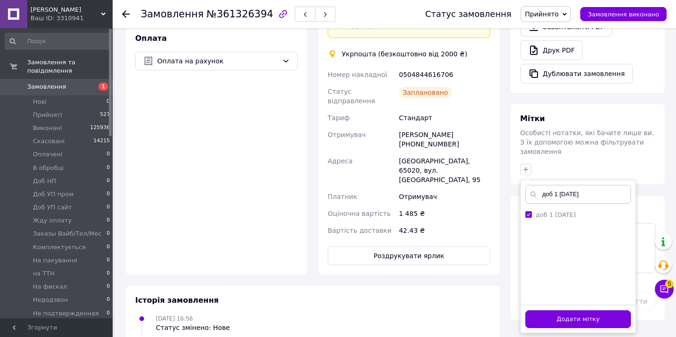
drag, startPoint x: 544, startPoint y: 304, endPoint x: 550, endPoint y: 235, distance: 69.7
click at [544, 310] on button "Додати мітку" at bounding box center [578, 319] width 106 height 18
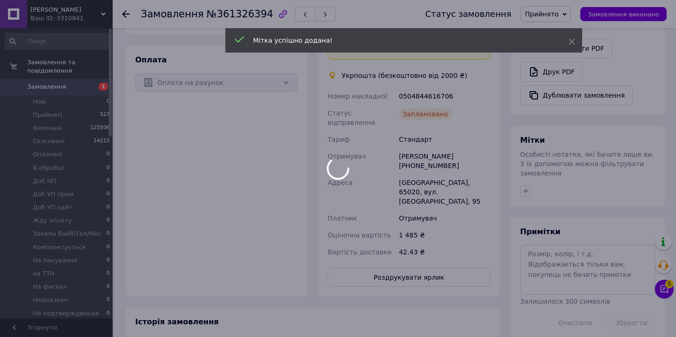
scroll to position [308, 0]
